Goal: Information Seeking & Learning: Learn about a topic

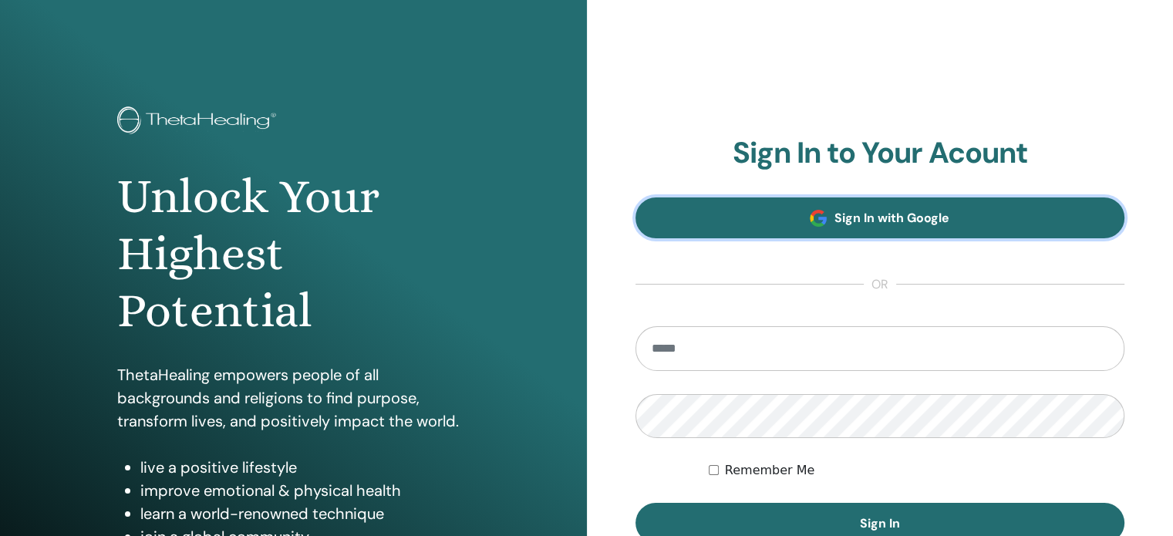
click at [895, 210] on span "Sign In with Google" at bounding box center [892, 218] width 115 height 16
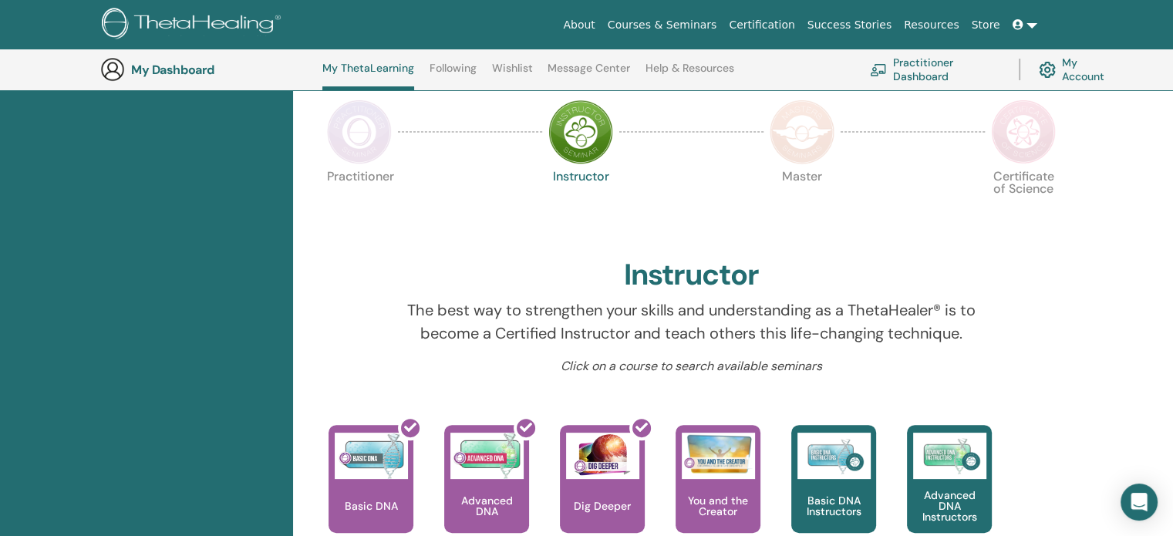
scroll to position [275, 0]
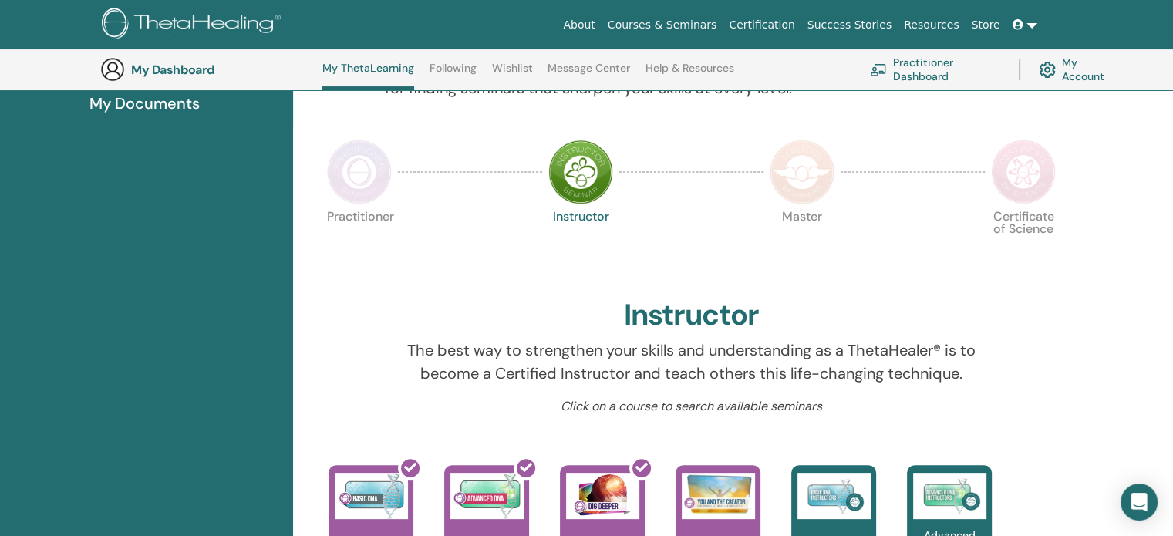
click at [367, 178] on img at bounding box center [359, 172] width 65 height 65
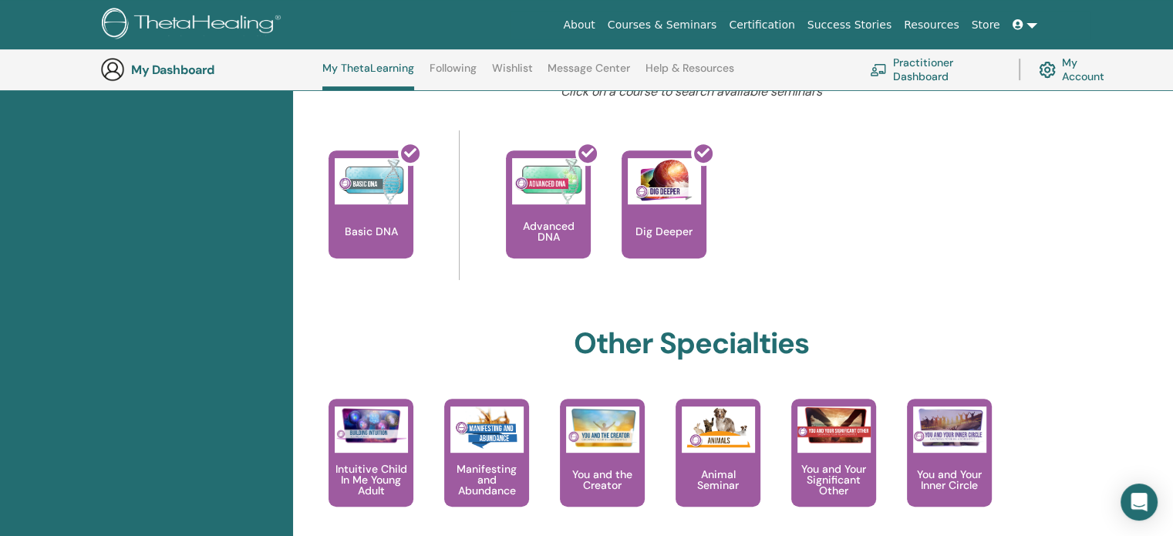
scroll to position [732, 0]
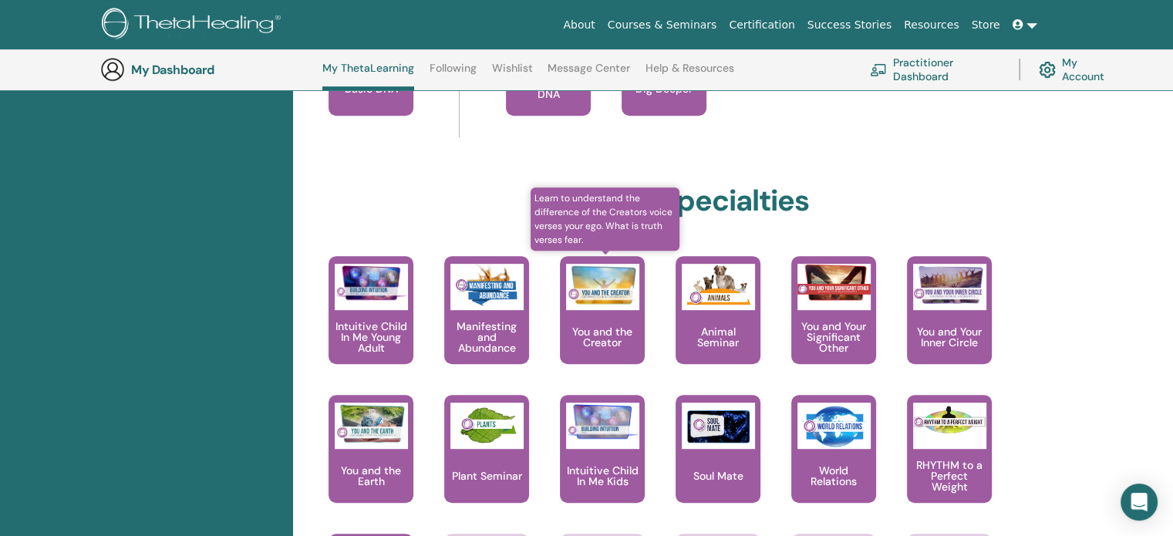
click at [602, 326] on p "You and the Creator" at bounding box center [602, 337] width 85 height 22
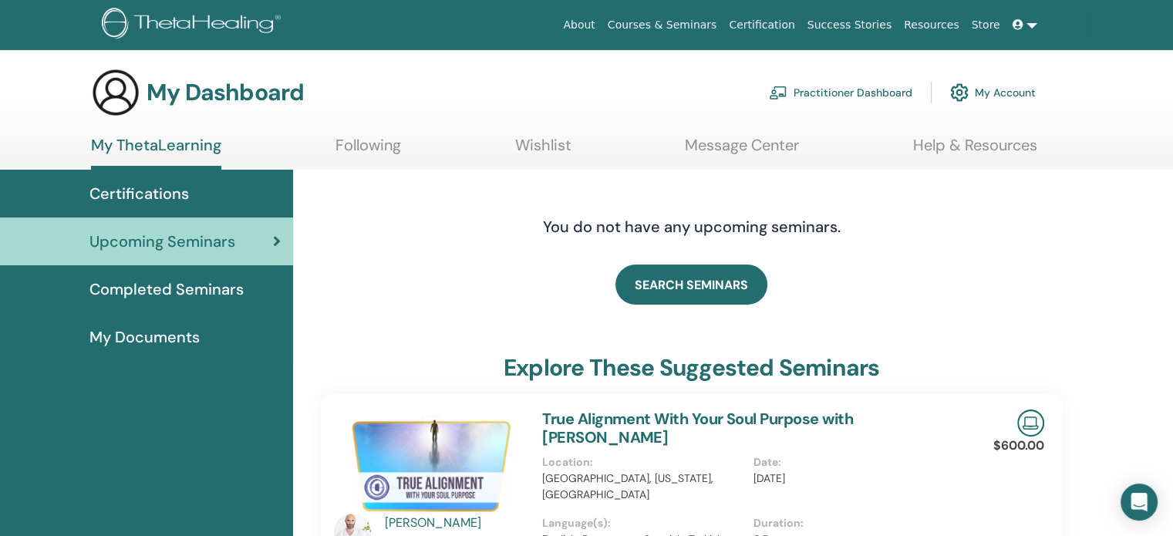
click at [167, 248] on span "Upcoming Seminars" at bounding box center [162, 241] width 146 height 23
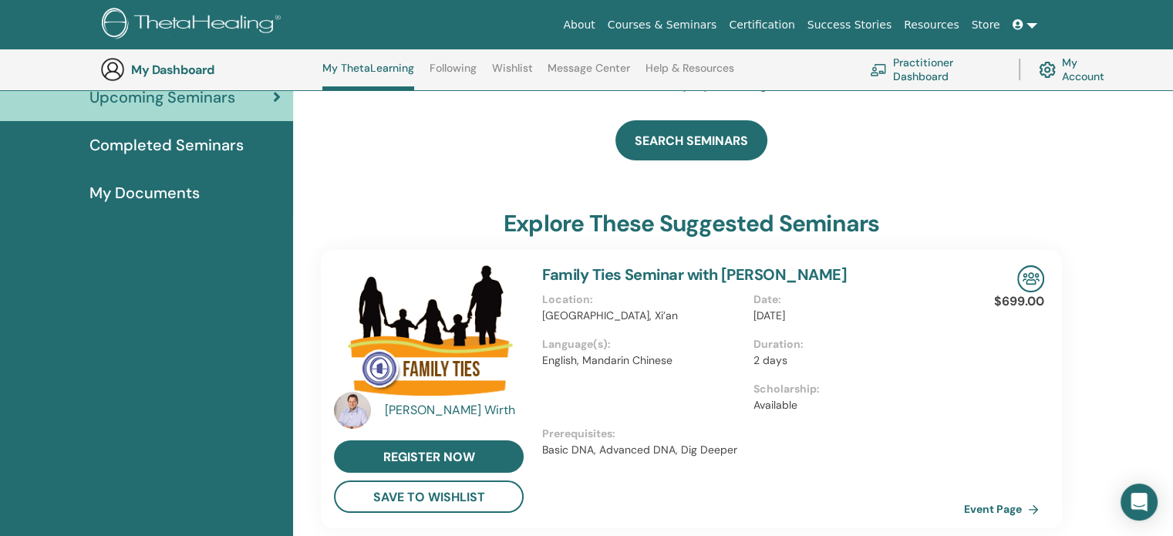
scroll to position [188, 0]
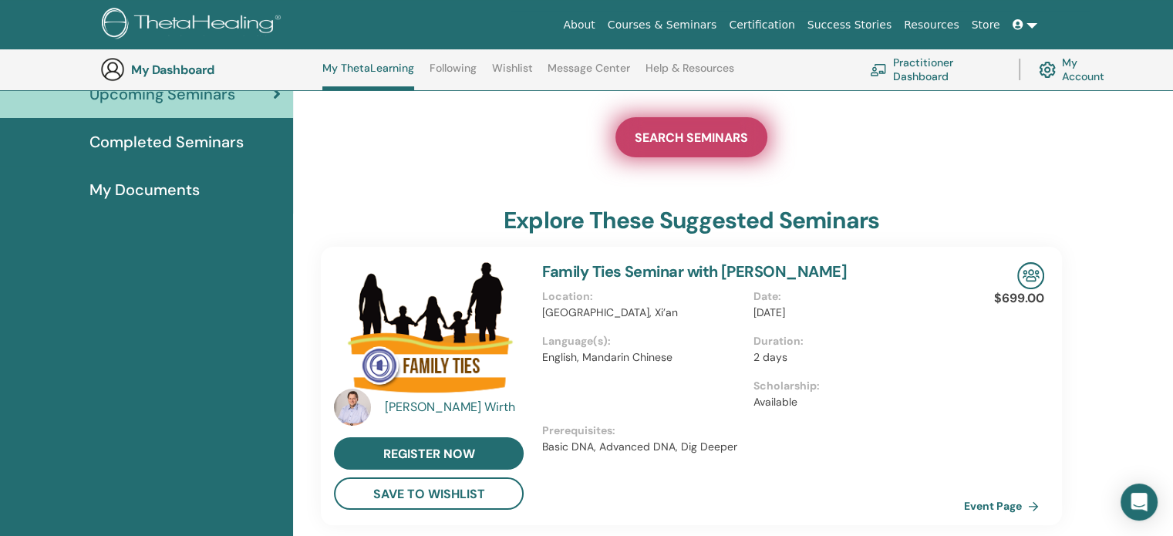
click at [724, 138] on span "SEARCH SEMINARS" at bounding box center [691, 138] width 113 height 16
